Goal: Task Accomplishment & Management: Manage account settings

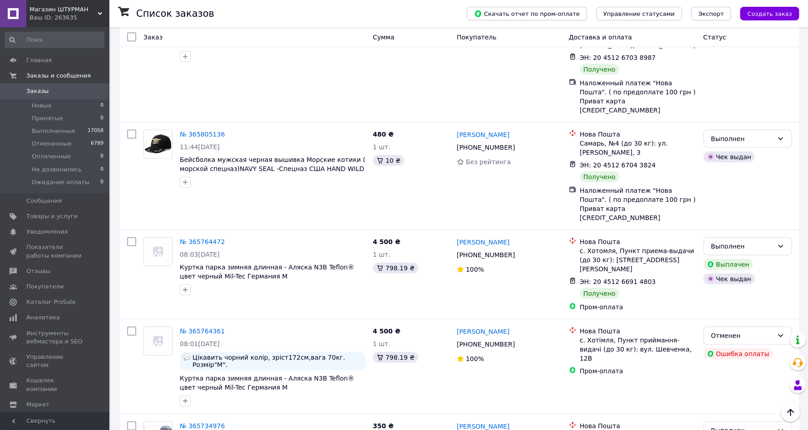
scroll to position [860, 0]
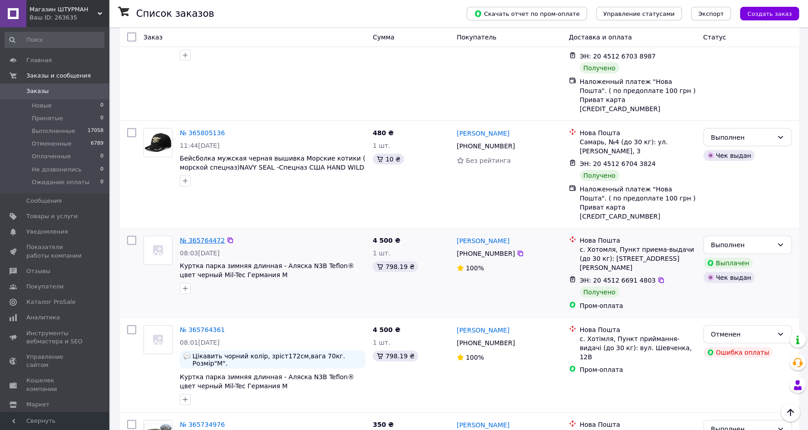
click at [213, 237] on link "№ 365764472" at bounding box center [202, 240] width 45 height 7
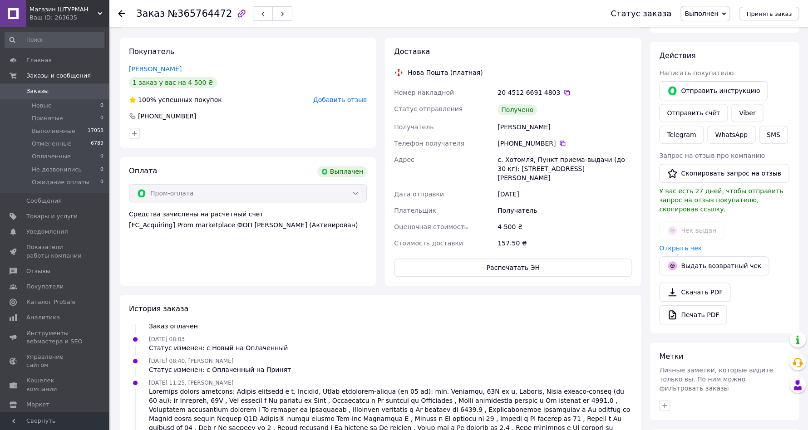
scroll to position [130, 0]
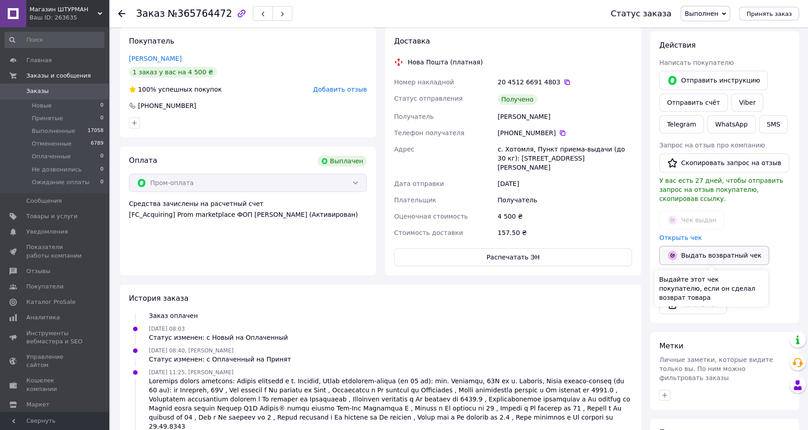
click at [720, 256] on button "Выдать возвратный чек" at bounding box center [714, 255] width 110 height 19
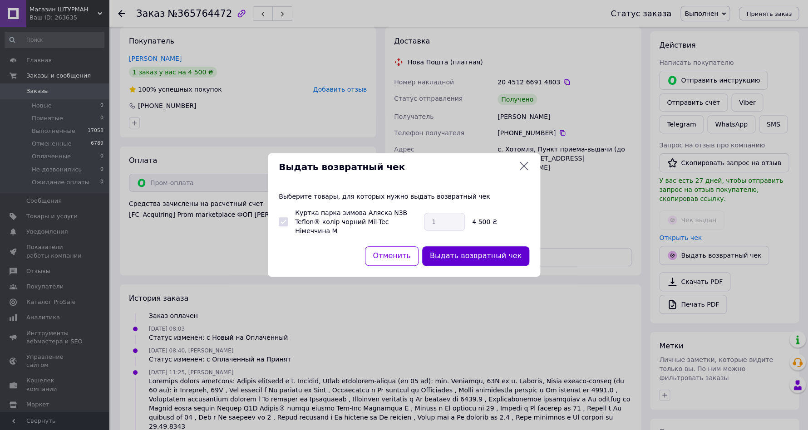
click at [489, 255] on button "Выдать возвратный чек" at bounding box center [475, 256] width 107 height 20
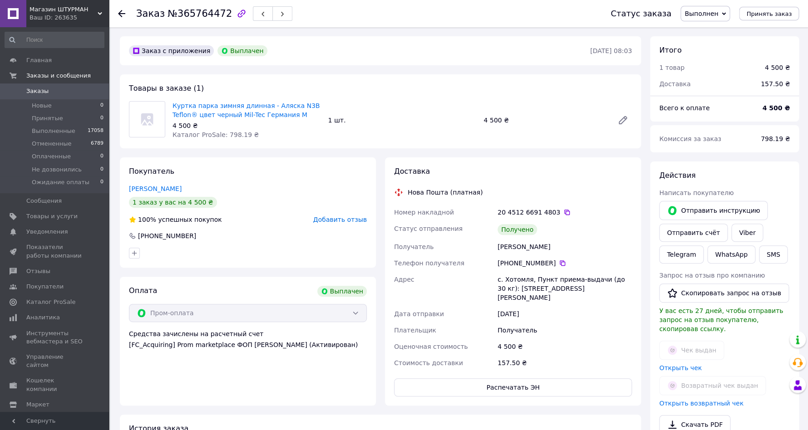
scroll to position [0, 0]
click at [43, 304] on span "Каталог ProSale" at bounding box center [50, 302] width 49 height 8
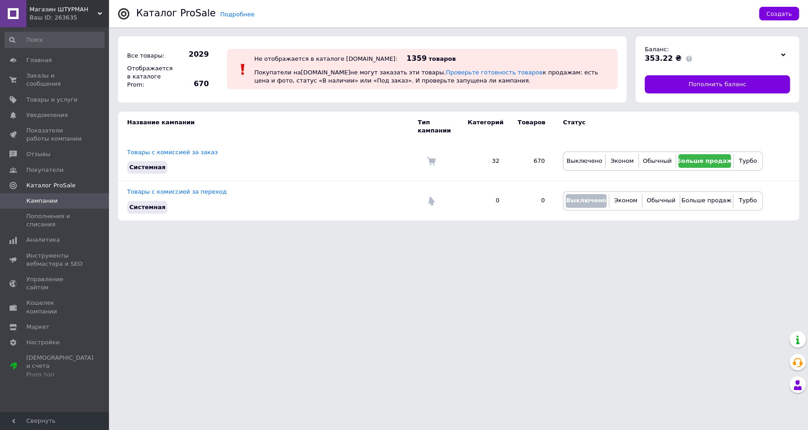
click at [781, 55] on use at bounding box center [783, 54] width 5 height 3
